Goal: Find specific page/section: Find specific page/section

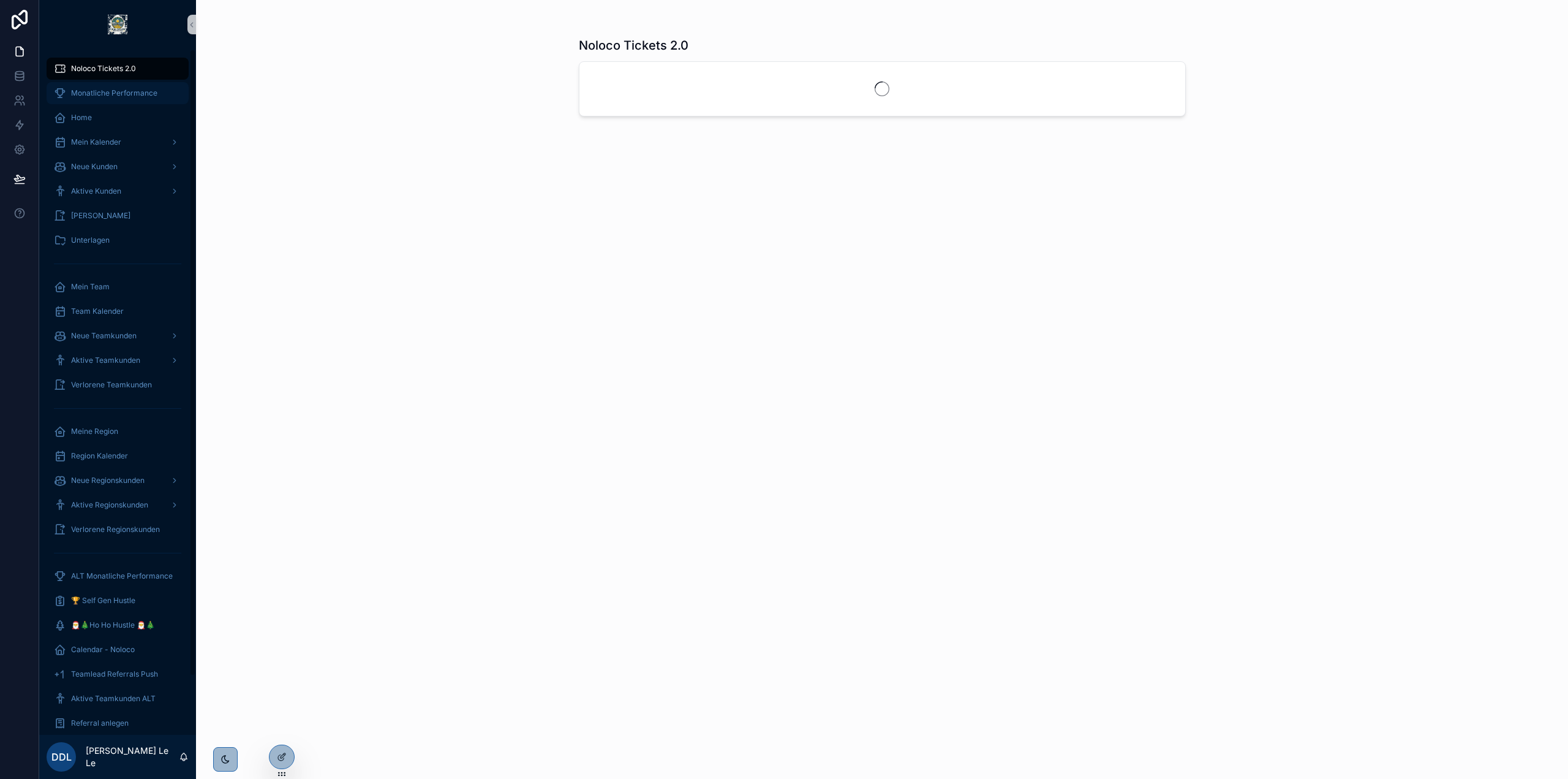
drag, startPoint x: 127, startPoint y: 104, endPoint x: 126, endPoint y: 95, distance: 9.1
click at [126, 95] on span "Monatliche Performance" at bounding box center [114, 93] width 86 height 10
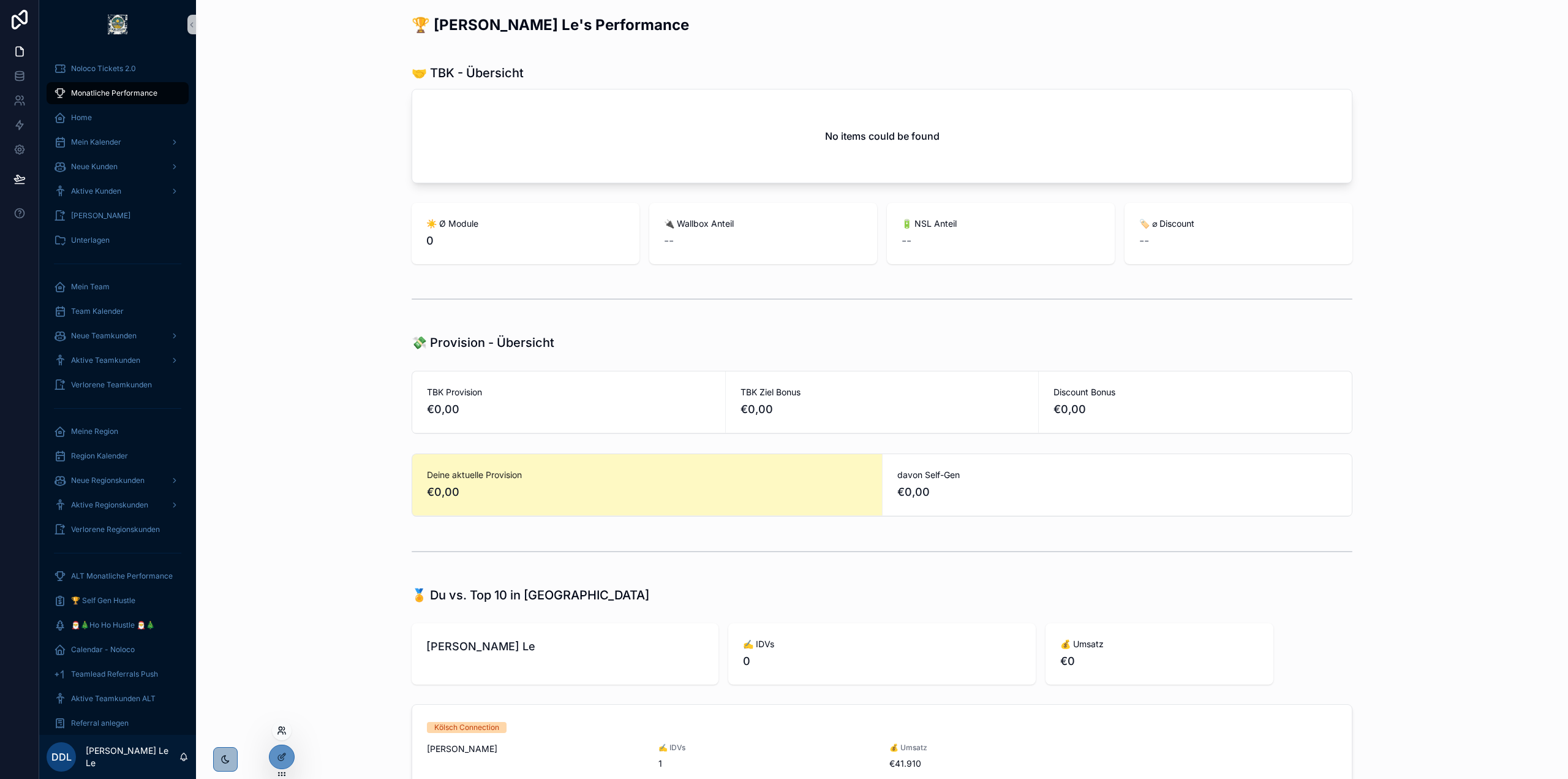
click at [281, 734] on icon at bounding box center [282, 730] width 10 height 10
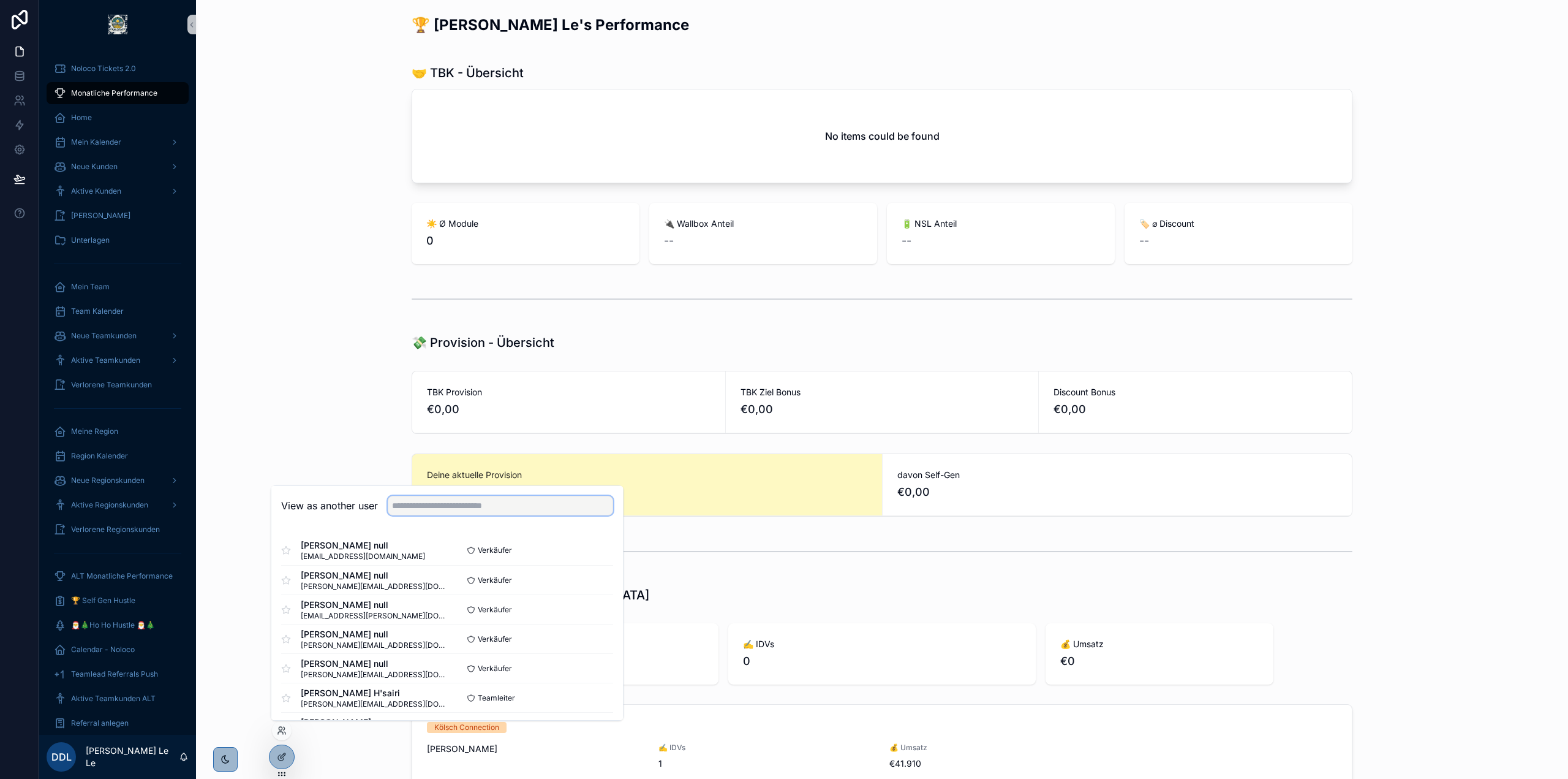
click at [547, 506] on input "text" at bounding box center [500, 506] width 226 height 20
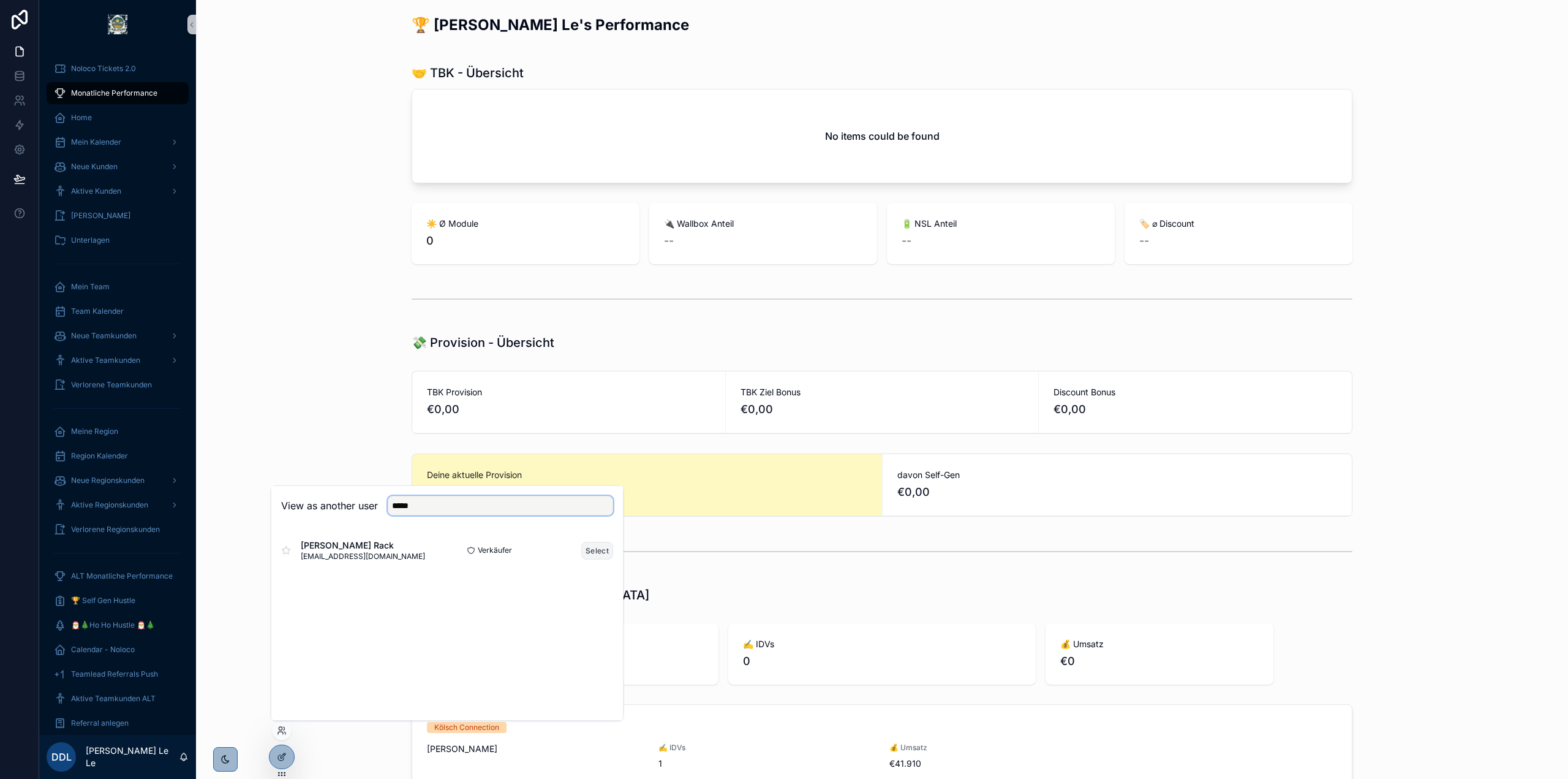
type input "*****"
click at [594, 547] on button "Select" at bounding box center [597, 551] width 32 height 18
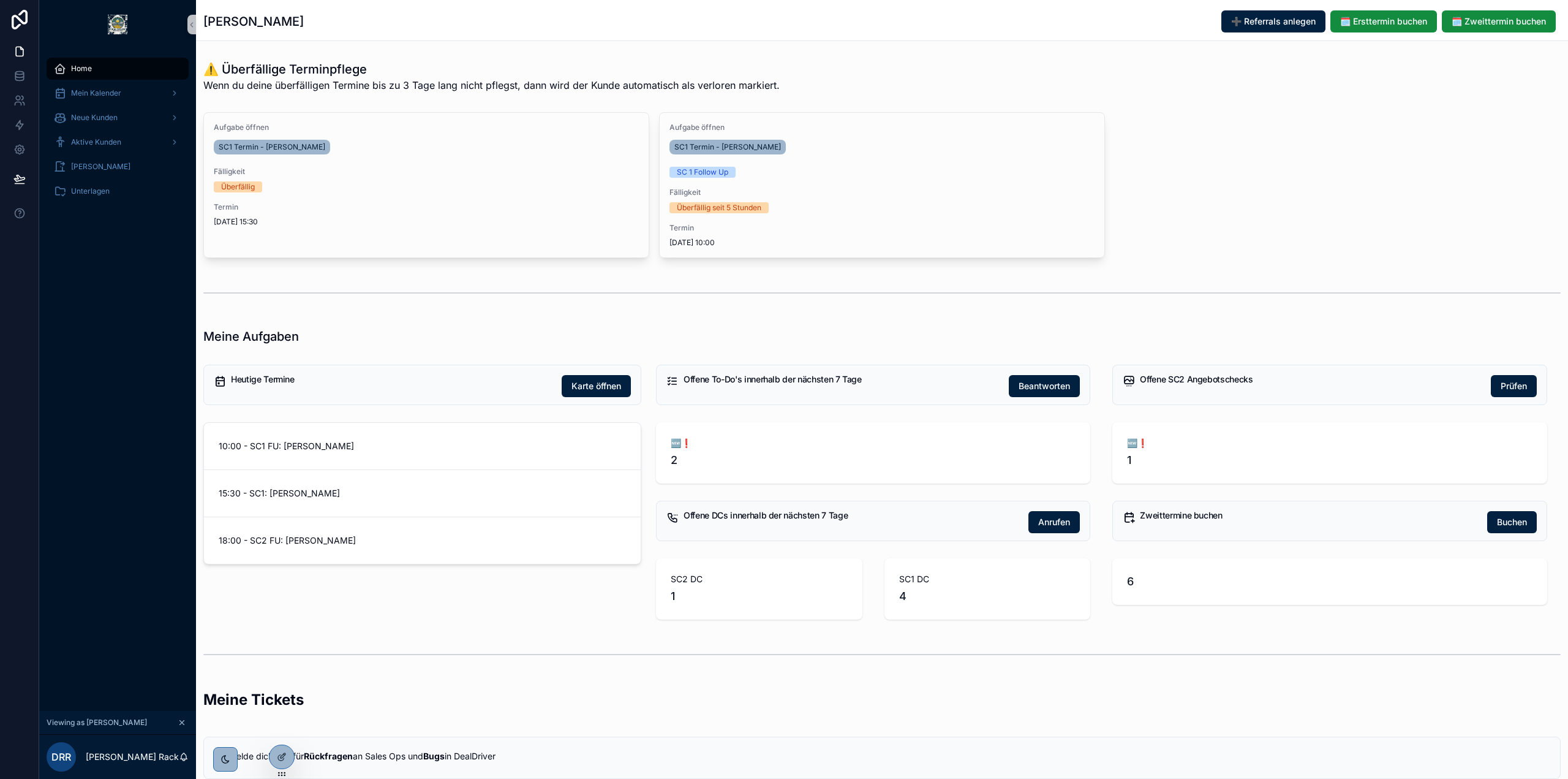
click at [186, 724] on button "scrollable content" at bounding box center [182, 722] width 13 height 13
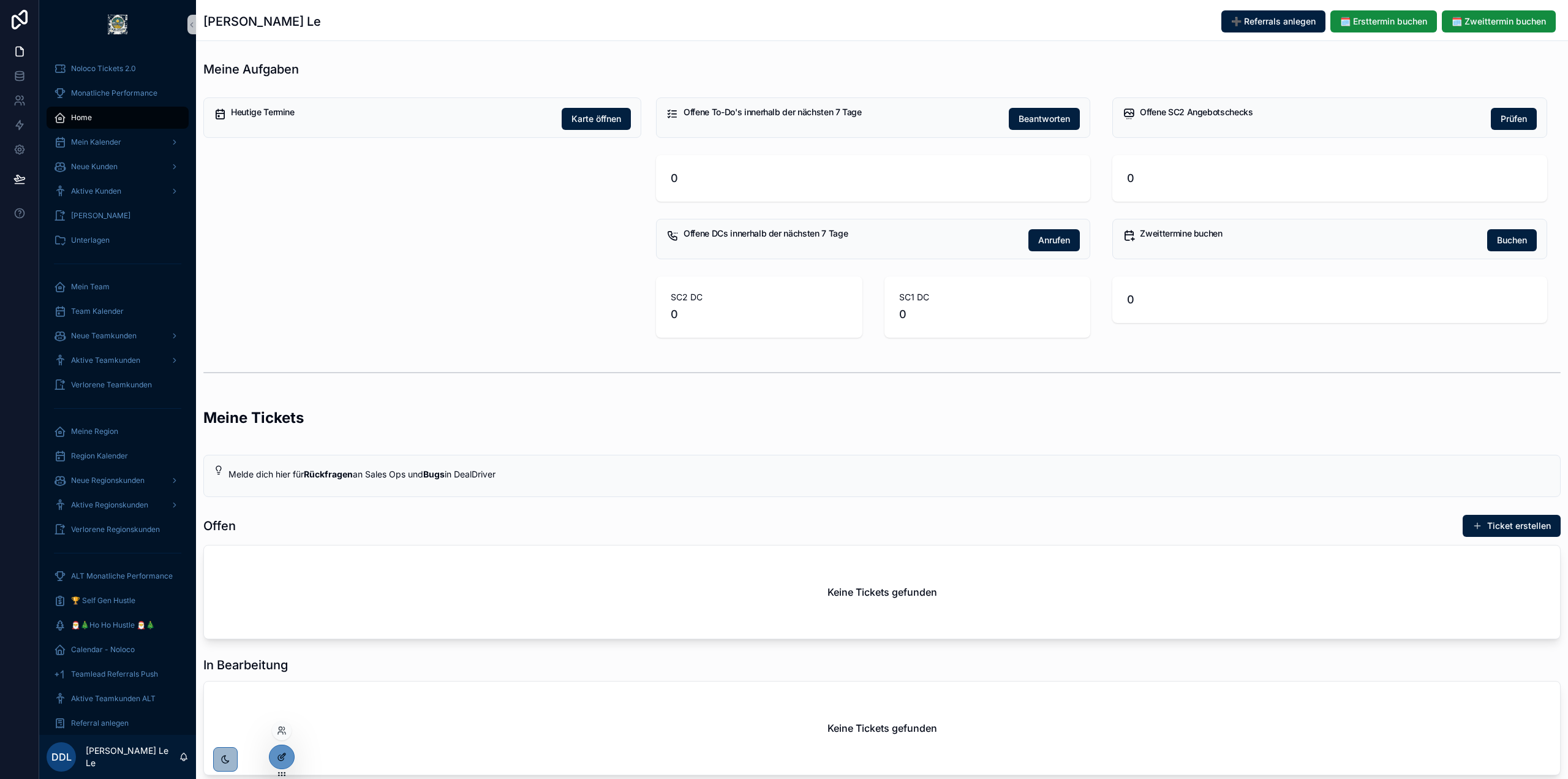
click at [286, 765] on div at bounding box center [282, 757] width 25 height 24
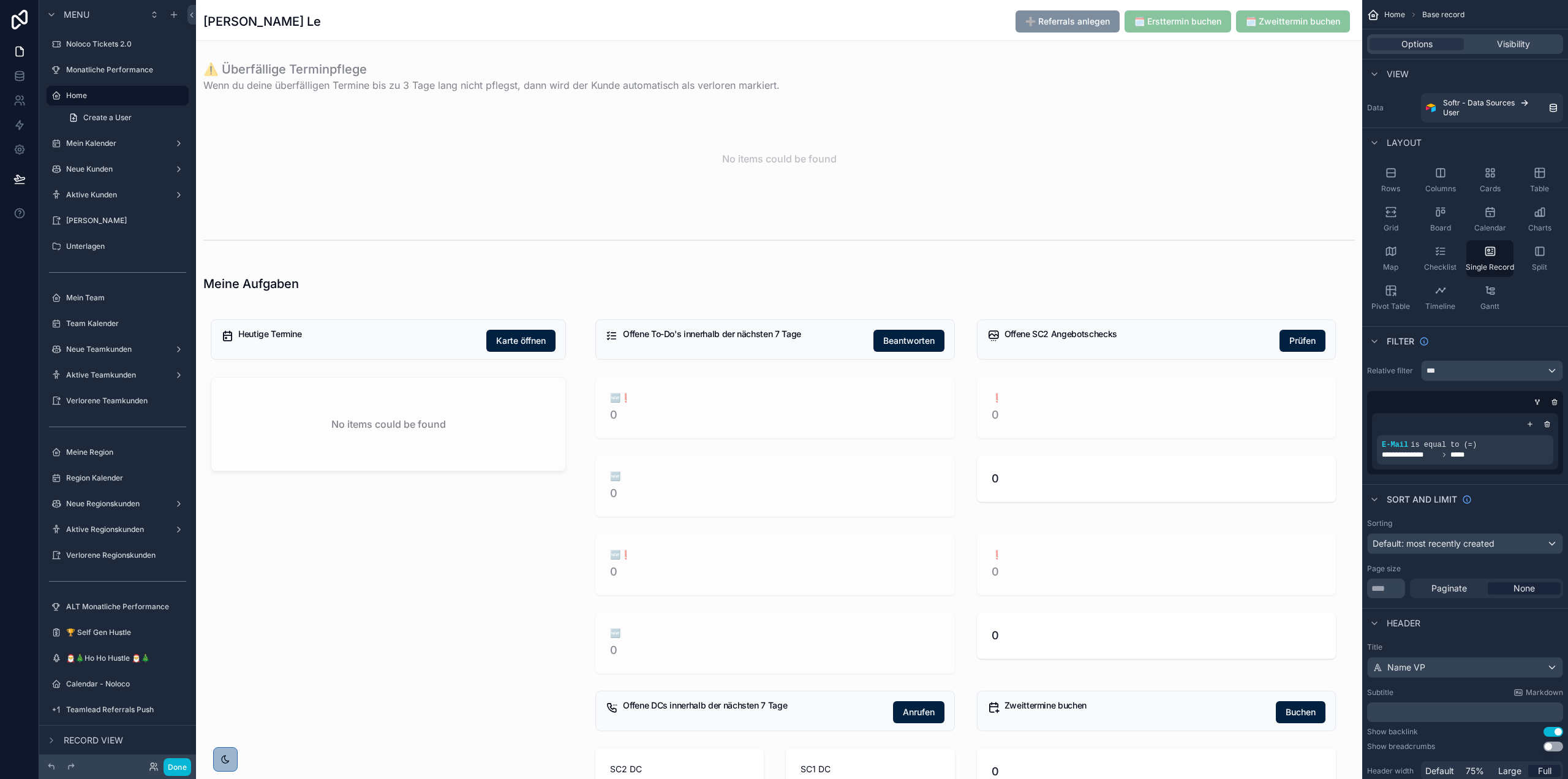
click at [161, 764] on div "Done" at bounding box center [167, 767] width 49 height 18
click at [153, 765] on icon at bounding box center [153, 766] width 10 height 10
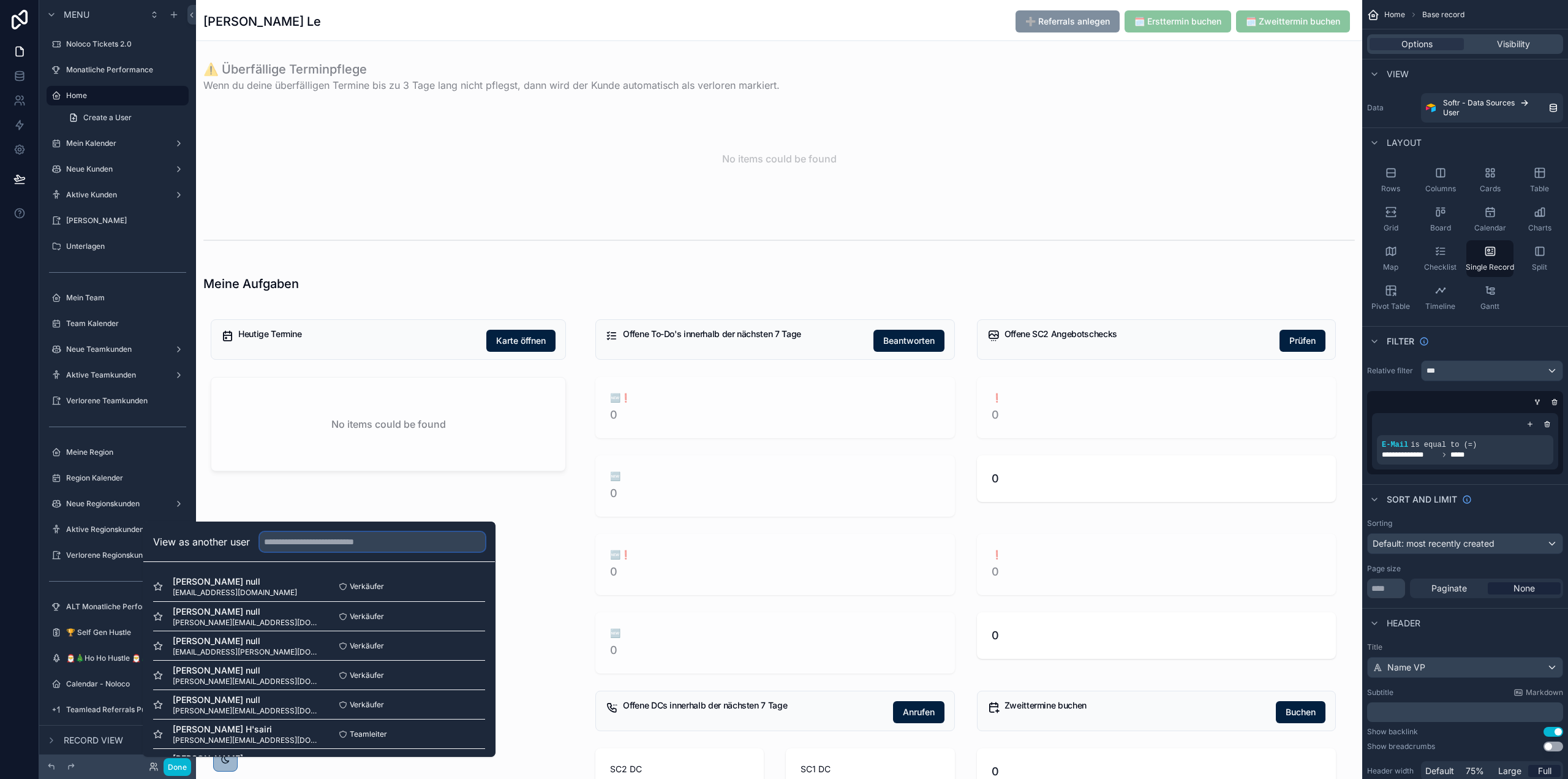
click at [301, 545] on input "text" at bounding box center [372, 541] width 226 height 20
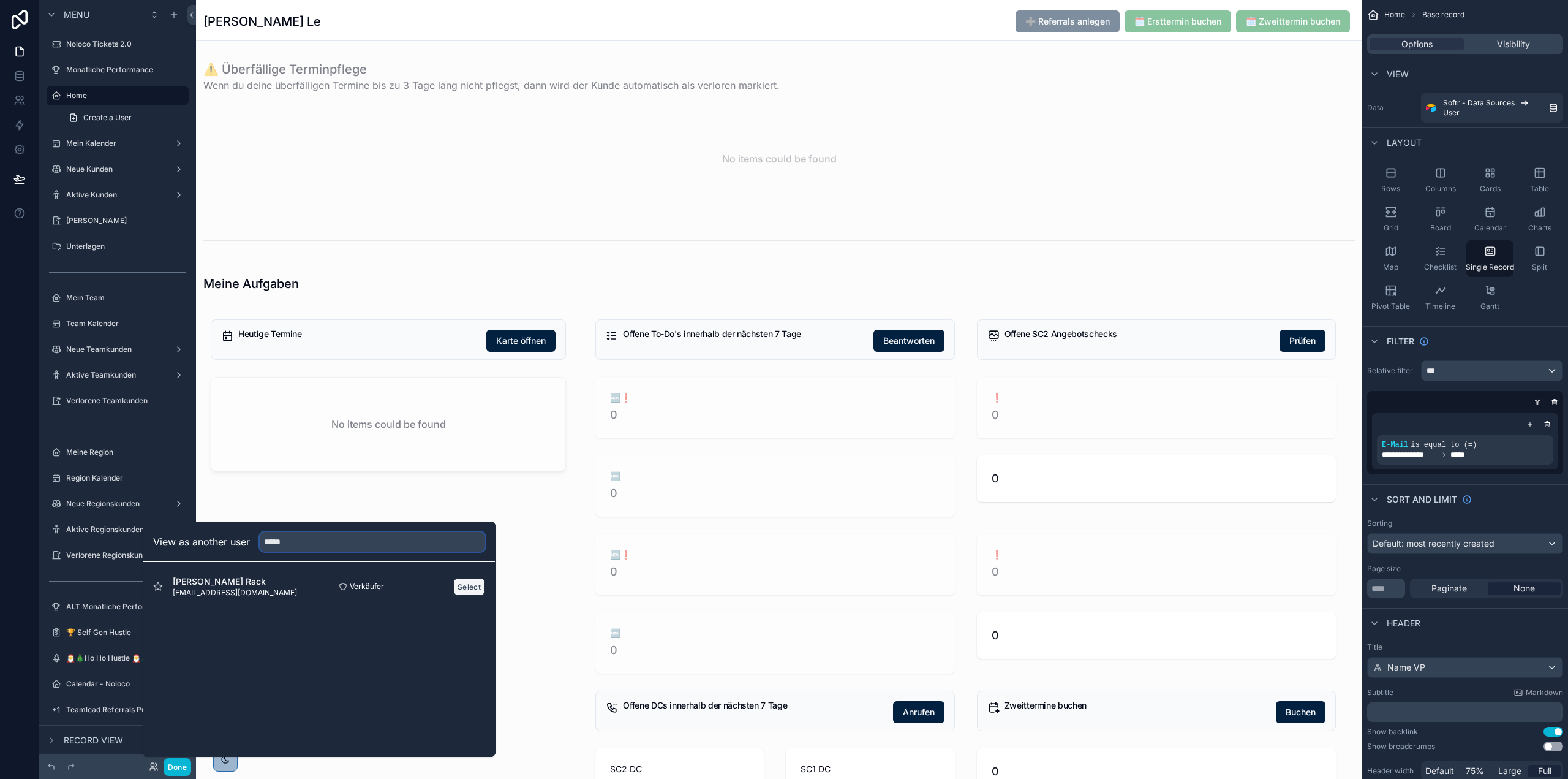
type input "*****"
click at [465, 586] on button "Select" at bounding box center [469, 587] width 32 height 18
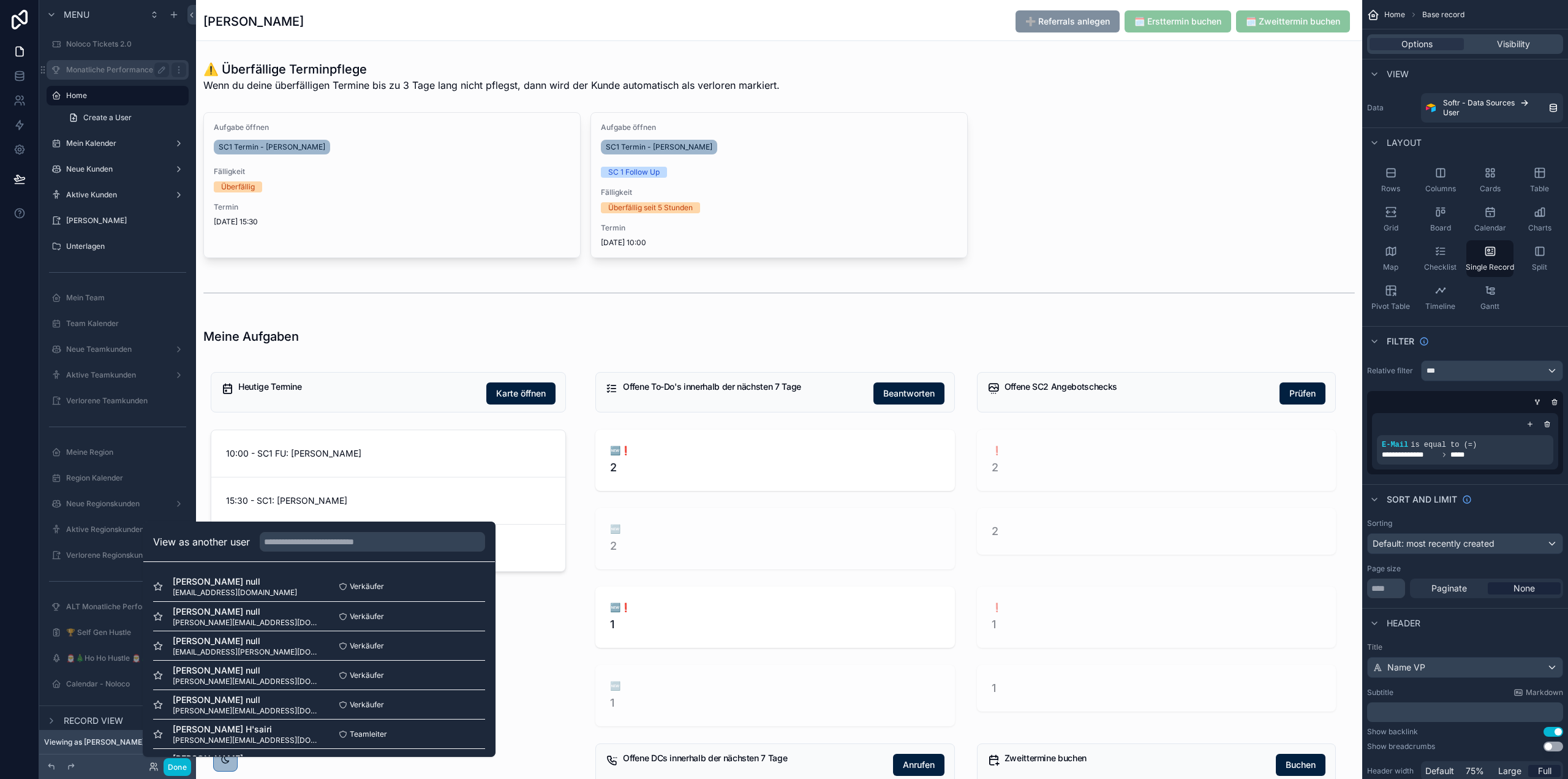
click at [111, 75] on div "Monatliche Performance" at bounding box center [118, 69] width 103 height 15
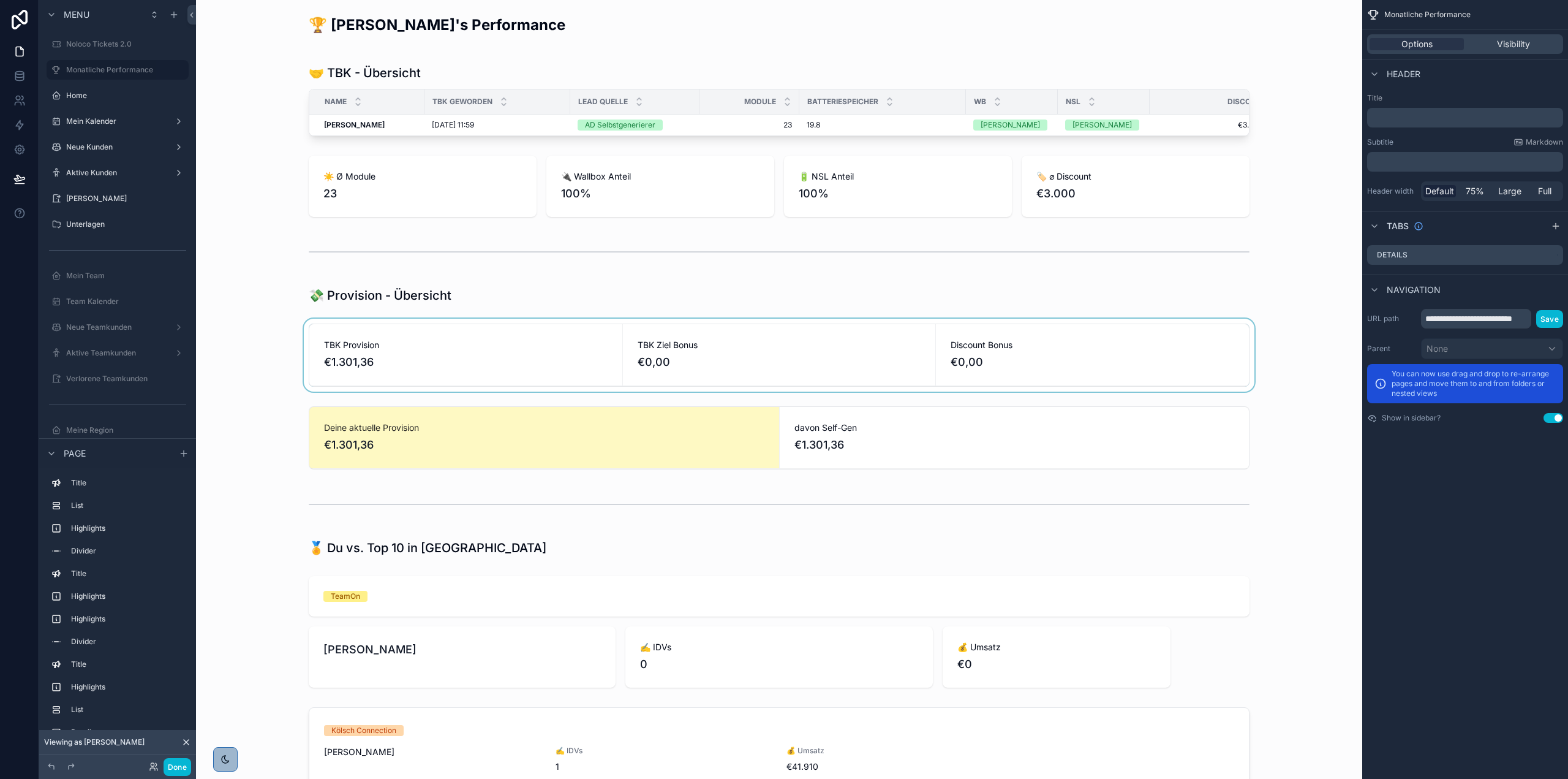
click at [1004, 385] on div "scrollable content" at bounding box center [779, 355] width 1147 height 73
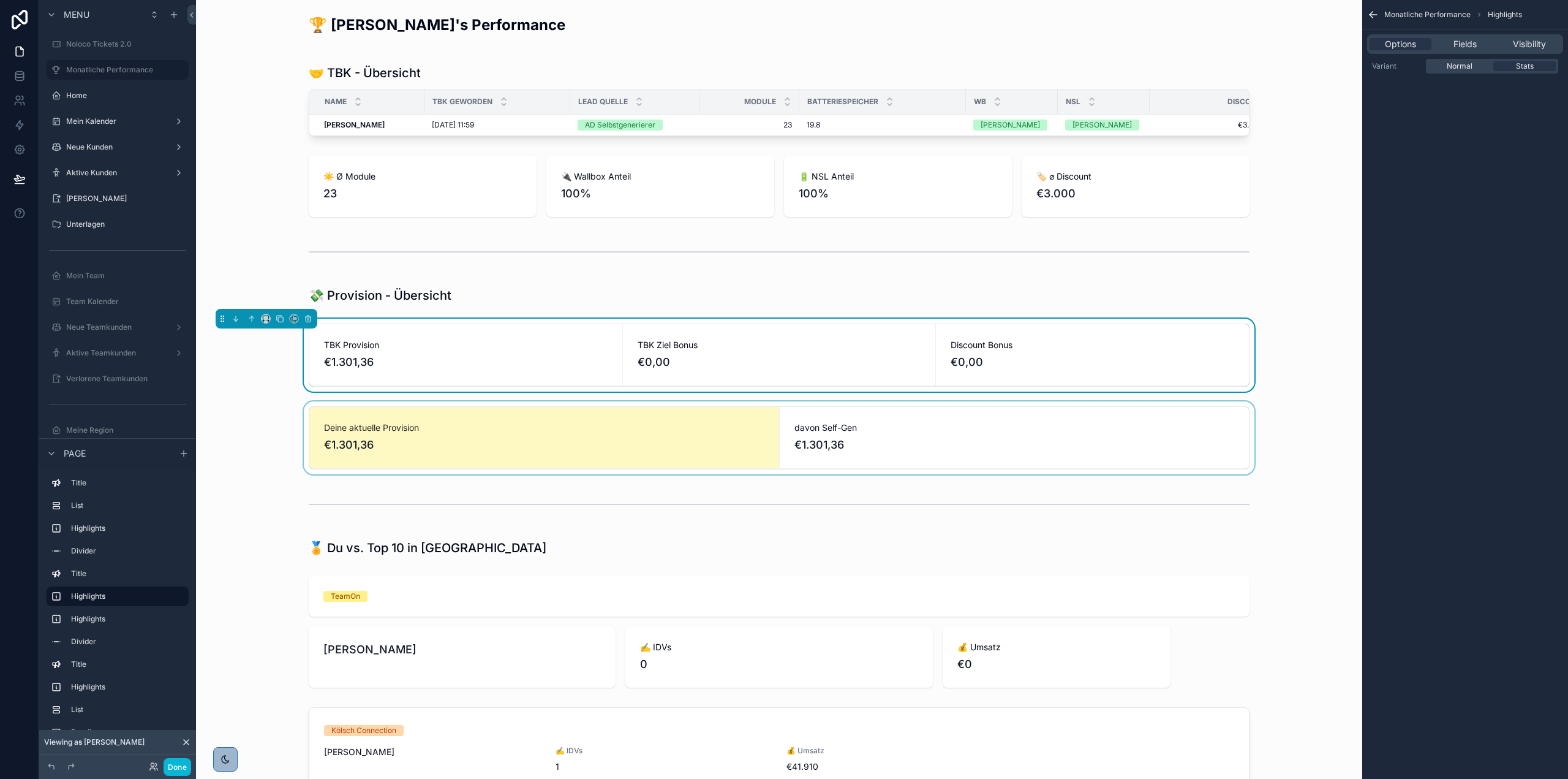
click at [836, 439] on div "scrollable content" at bounding box center [779, 438] width 1147 height 73
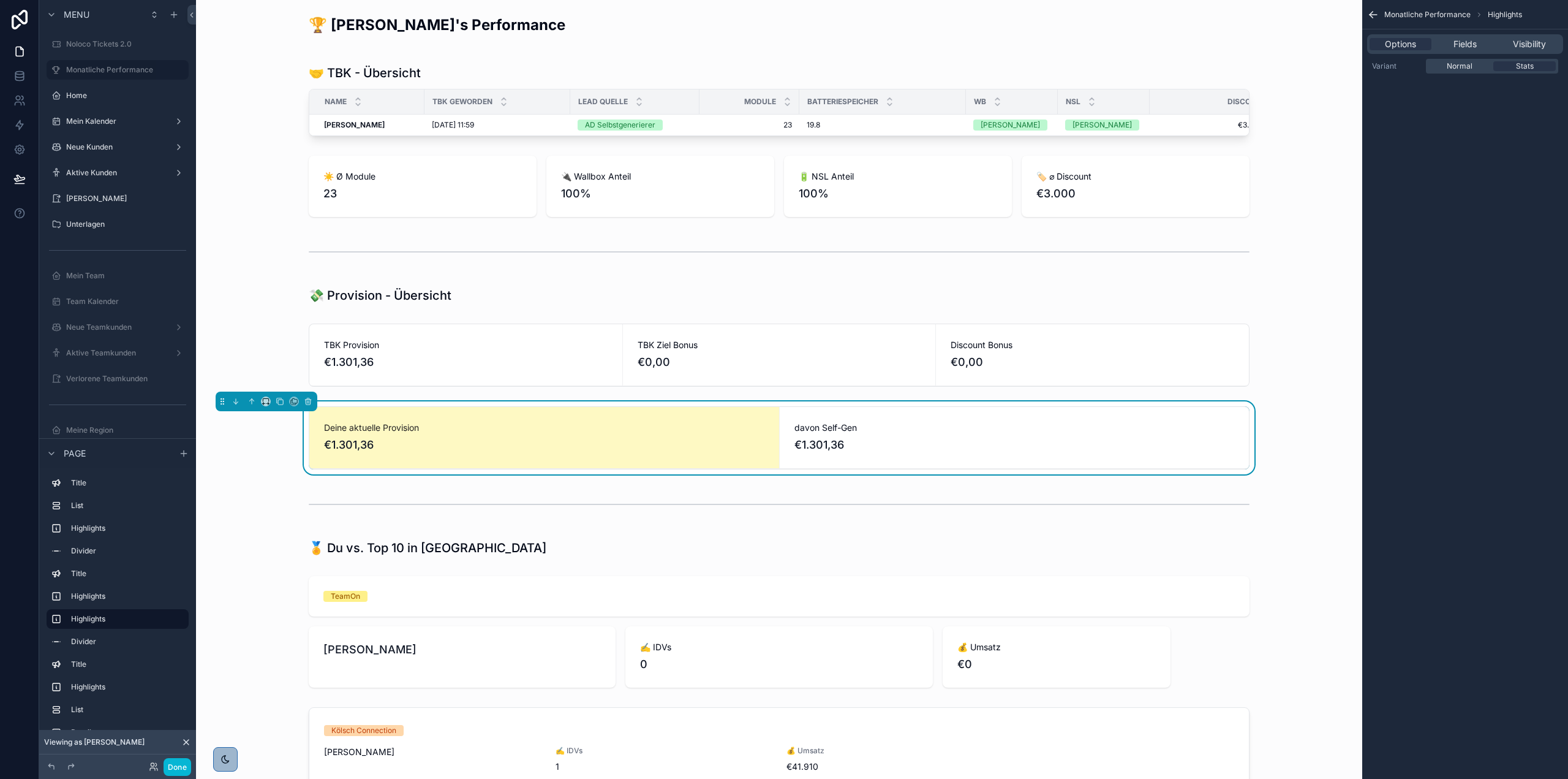
click at [875, 434] on span "davon Self-Gen" at bounding box center [1014, 427] width 440 height 12
click at [1450, 40] on div "Fields" at bounding box center [1464, 44] width 62 height 12
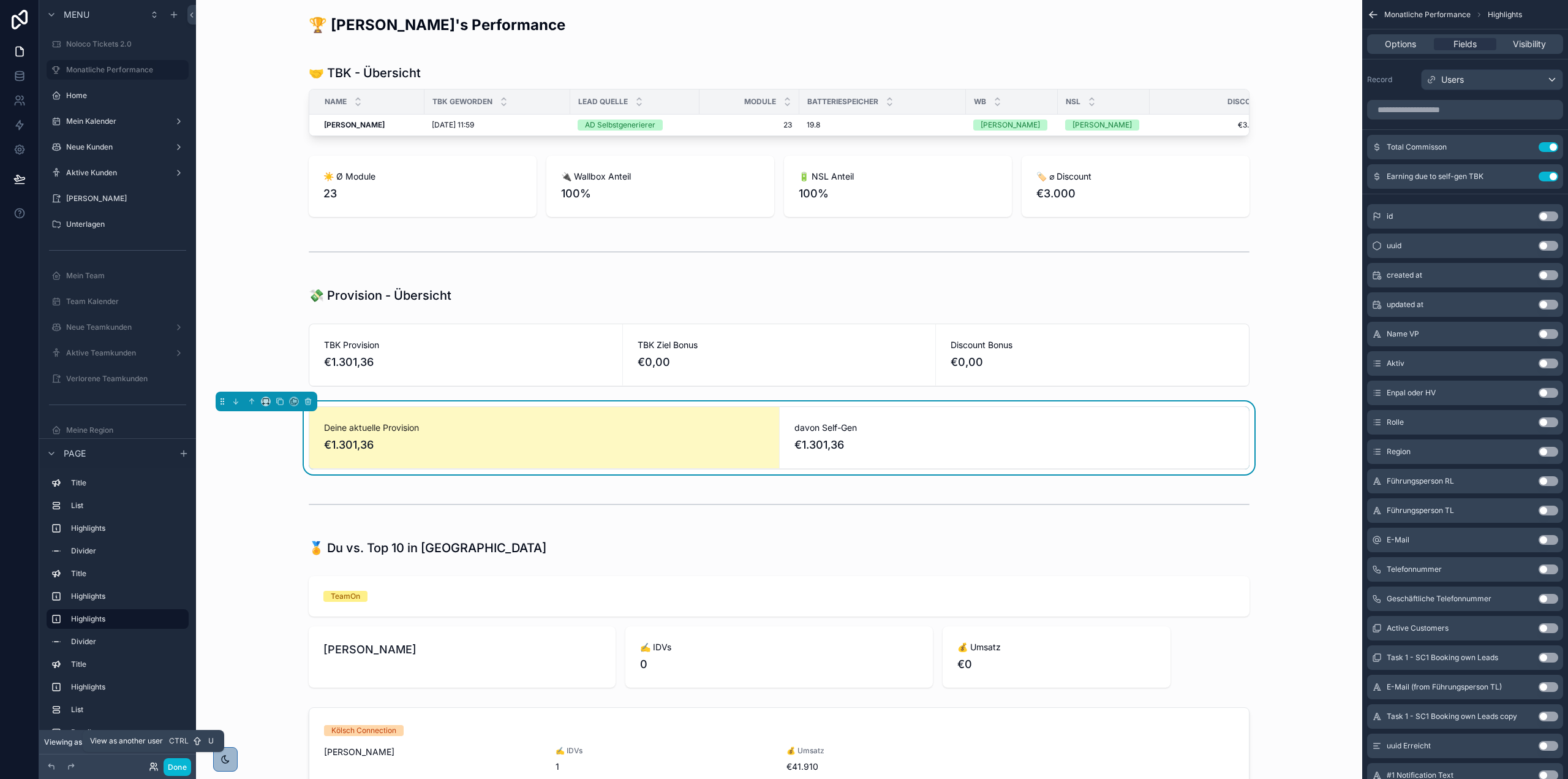
click at [149, 767] on icon at bounding box center [153, 766] width 10 height 10
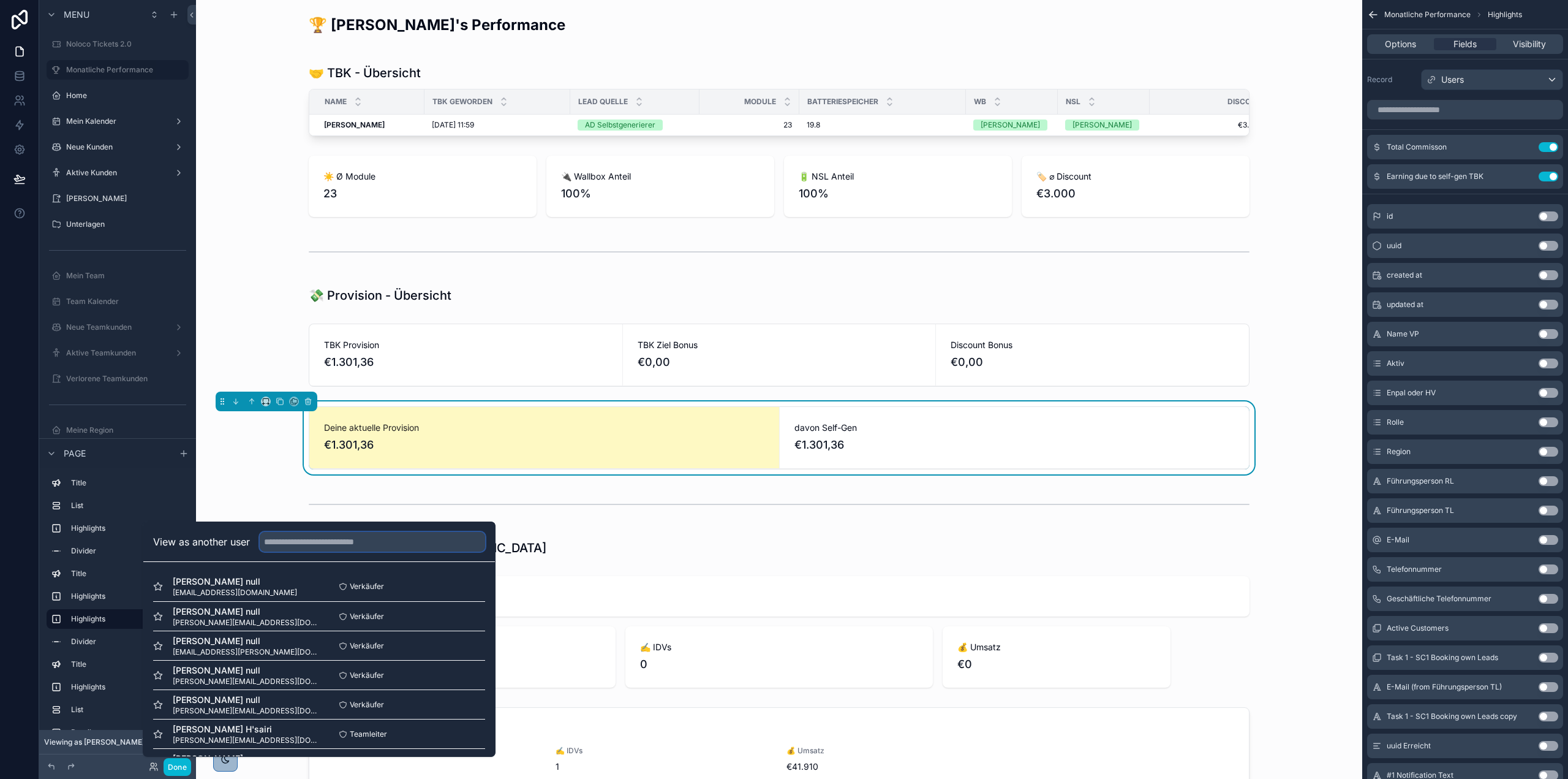
click at [328, 541] on input "text" at bounding box center [372, 541] width 226 height 20
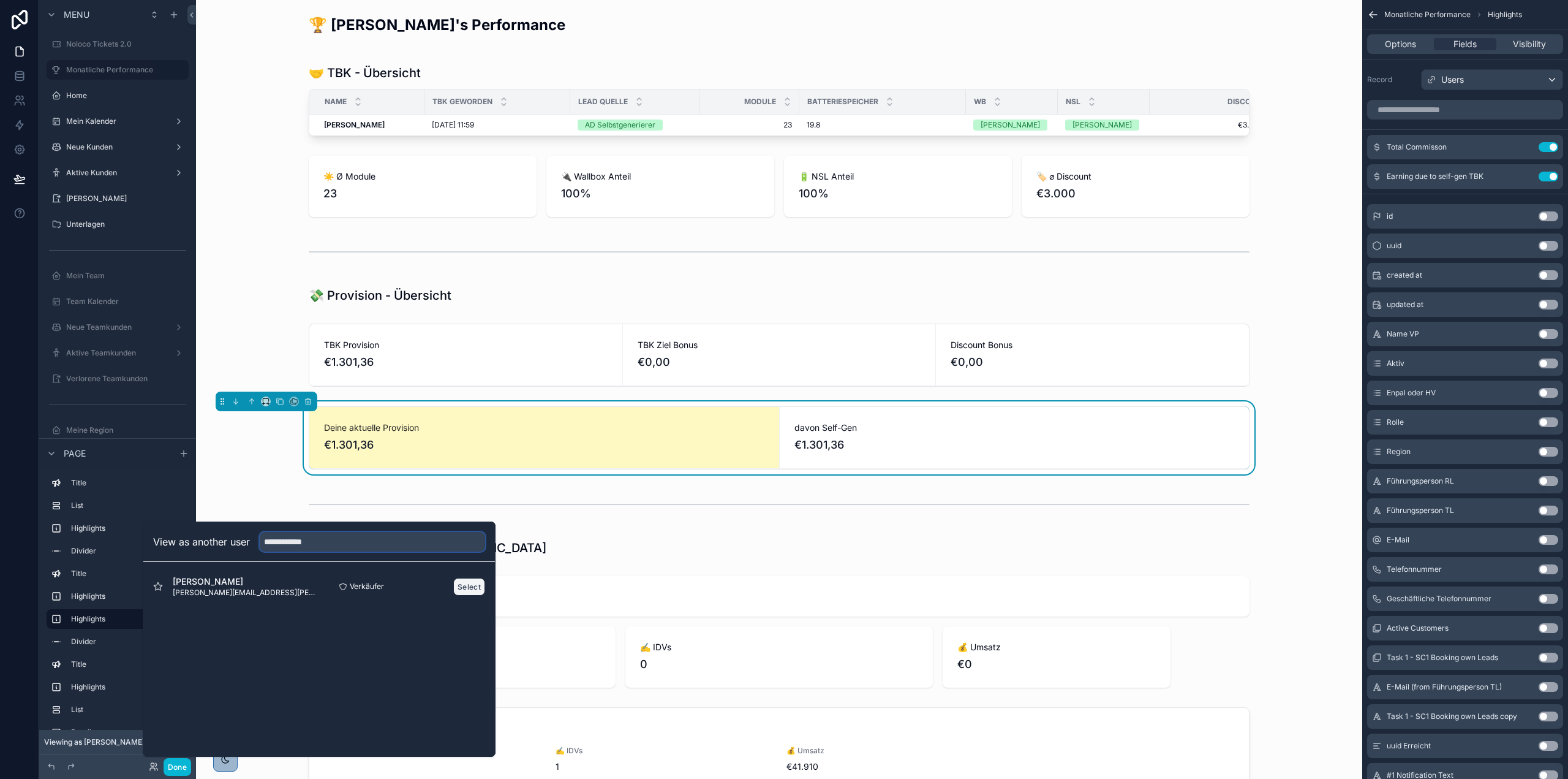
type input "**********"
click at [463, 585] on button "Select" at bounding box center [469, 587] width 32 height 18
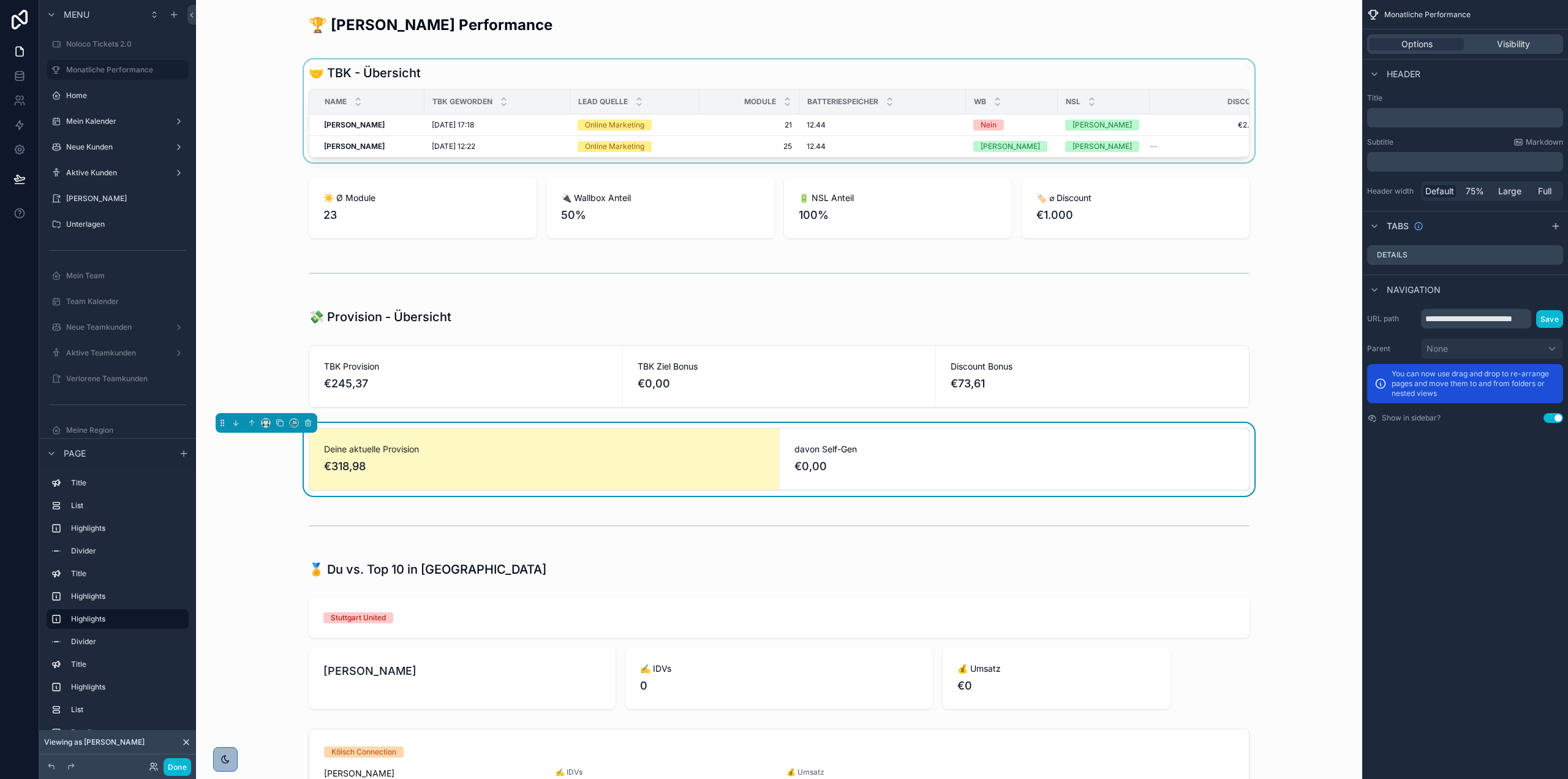
click at [732, 162] on div "scrollable content" at bounding box center [779, 111] width 1147 height 103
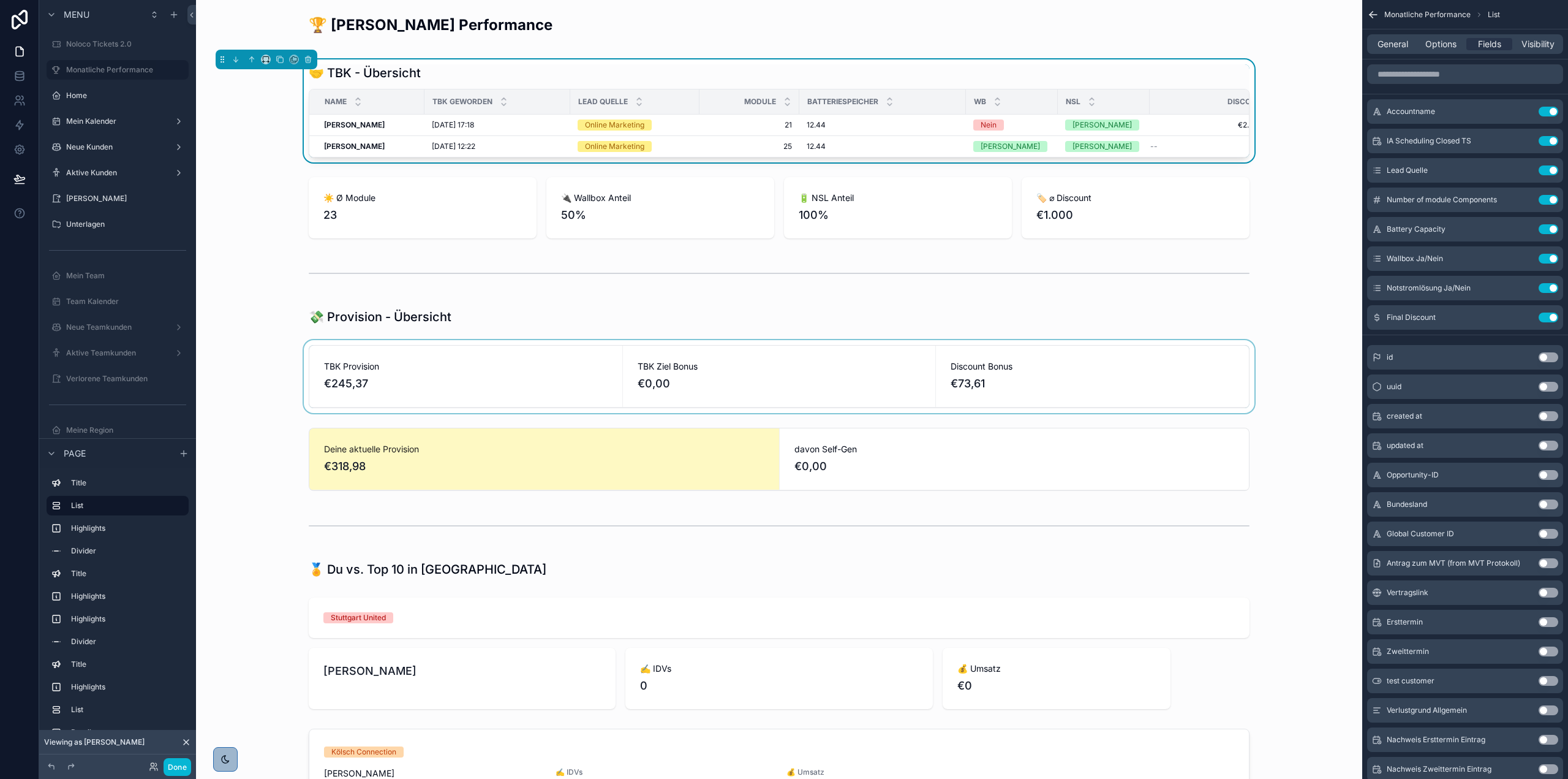
click at [555, 385] on div "scrollable content" at bounding box center [779, 376] width 1147 height 73
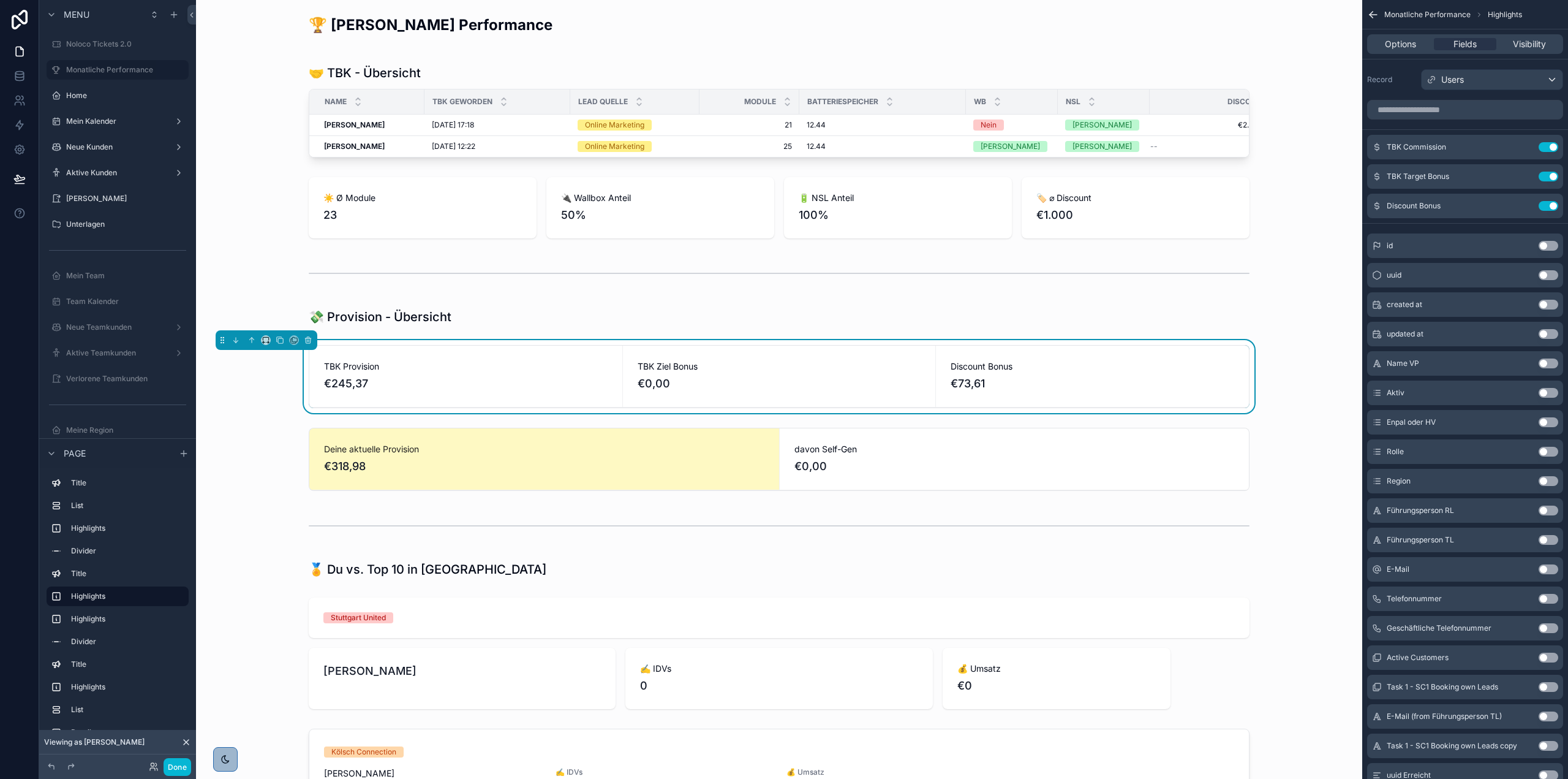
click at [624, 387] on div "TBK Ziel Bonus €0,00" at bounding box center [779, 376] width 313 height 61
click at [680, 392] on span "€0,00" at bounding box center [779, 383] width 283 height 17
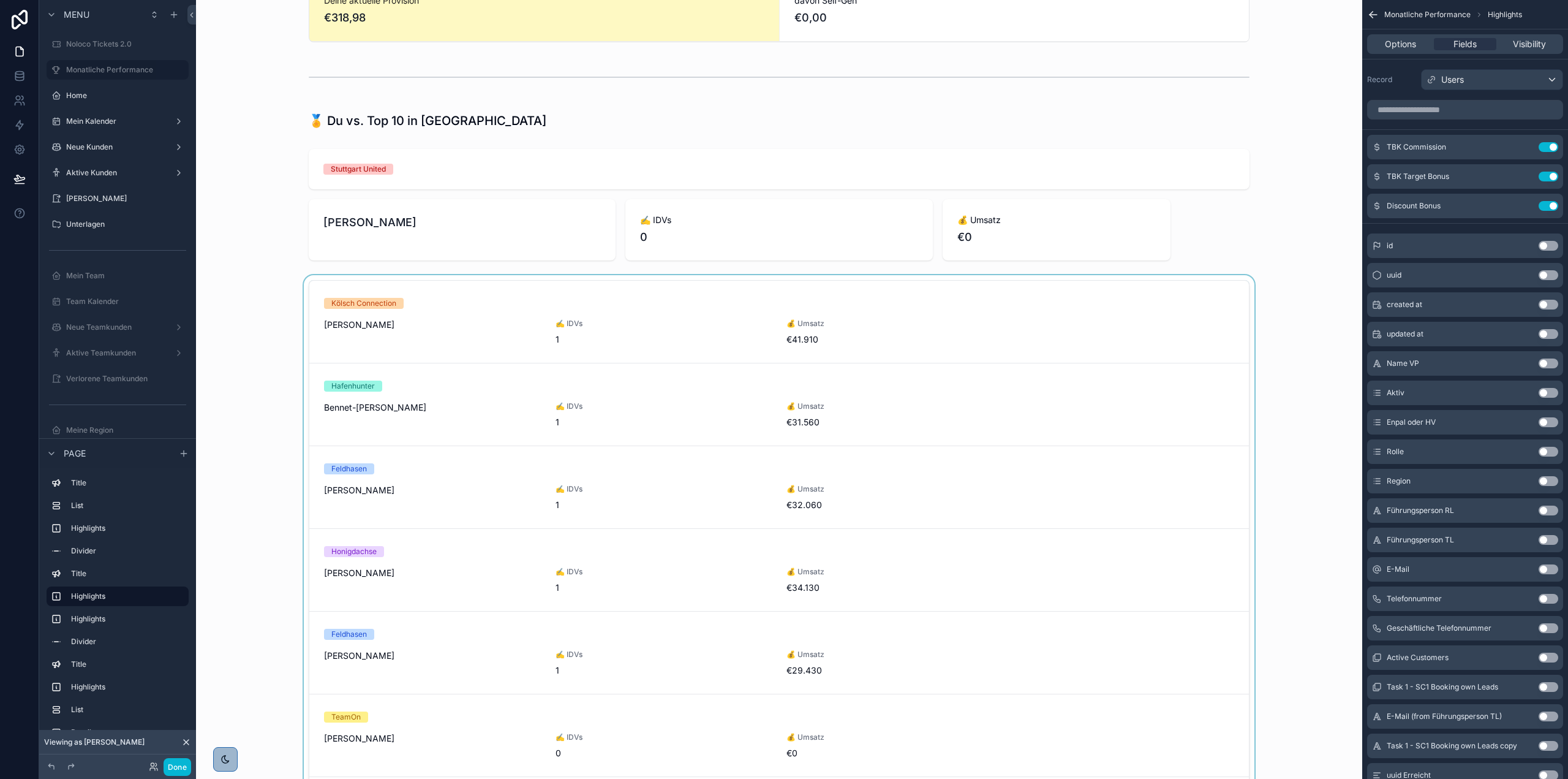
scroll to position [142, 0]
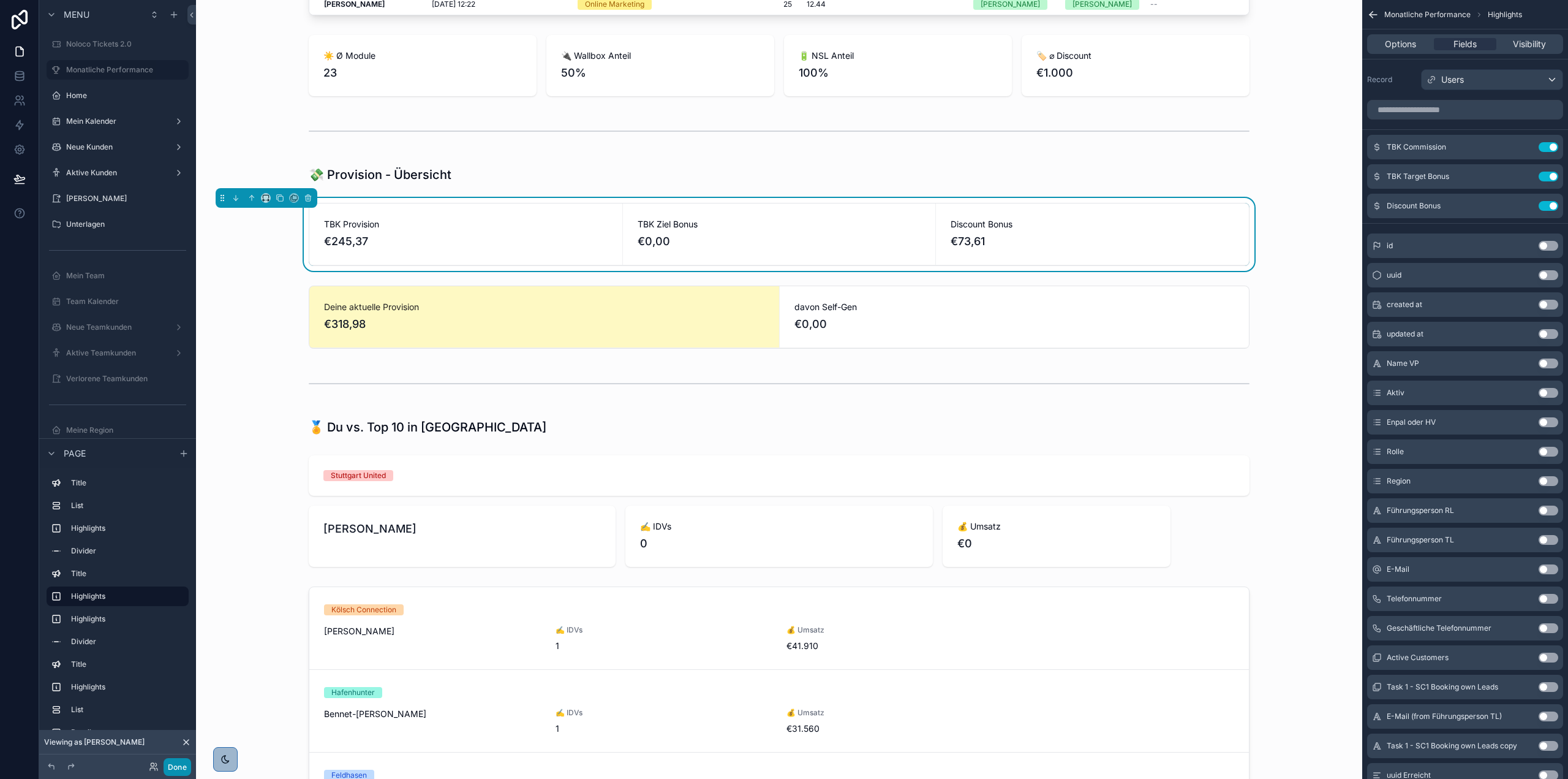
click at [180, 768] on button "Done" at bounding box center [177, 767] width 27 height 18
